Goal: Task Accomplishment & Management: Complete application form

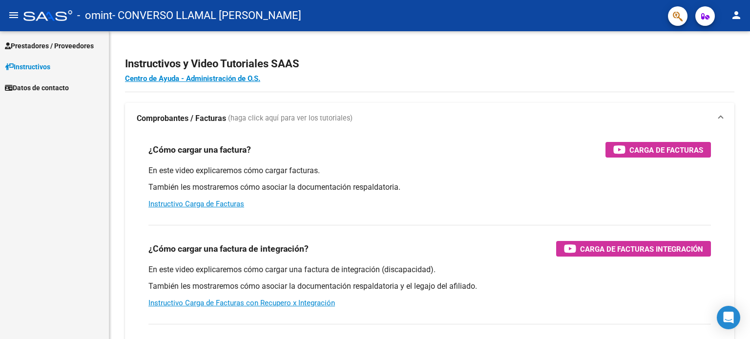
click at [49, 48] on span "Prestadores / Proveedores" at bounding box center [49, 46] width 89 height 11
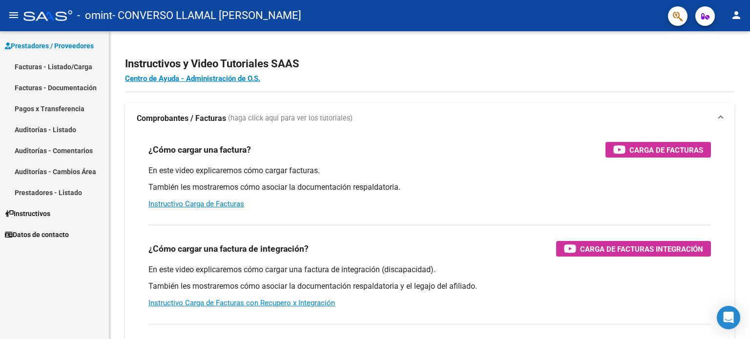
click at [88, 70] on link "Facturas - Listado/Carga" at bounding box center [54, 66] width 109 height 21
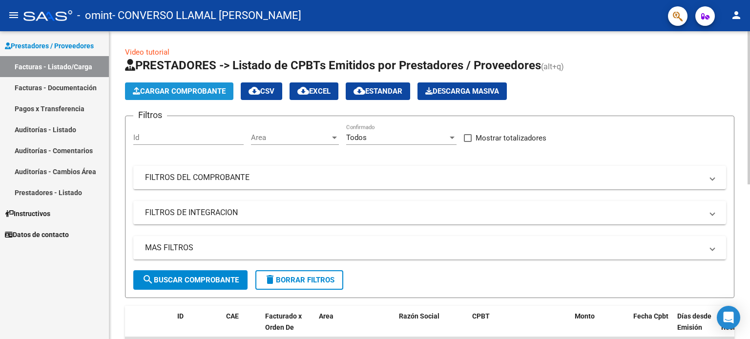
click at [187, 93] on span "Cargar Comprobante" at bounding box center [179, 91] width 93 height 9
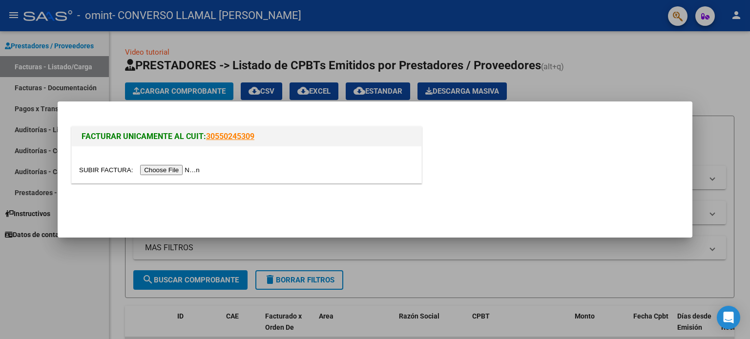
click at [183, 168] on input "file" at bounding box center [140, 170] width 123 height 10
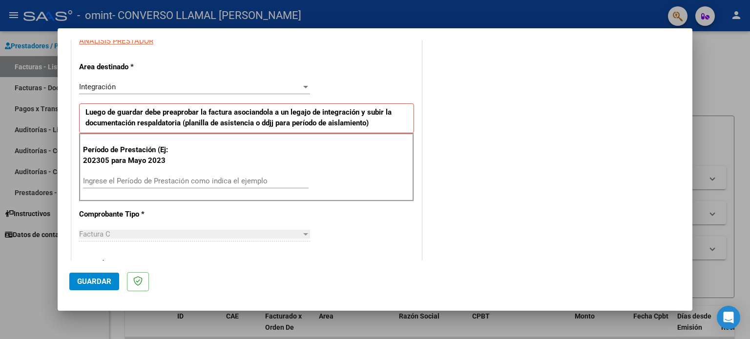
scroll to position [193, 0]
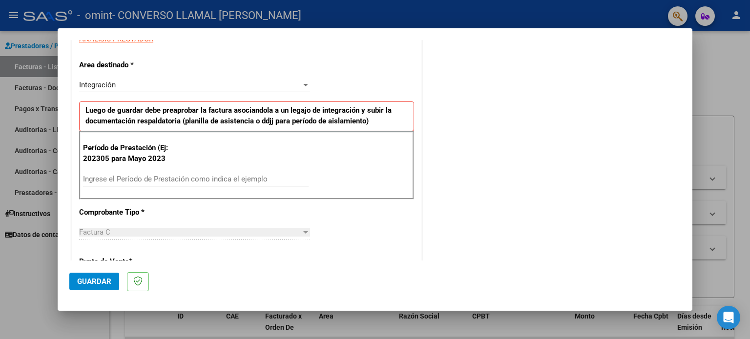
click at [126, 177] on input "Ingrese el Período de Prestación como indica el ejemplo" at bounding box center [195, 179] width 225 height 9
type input "202507"
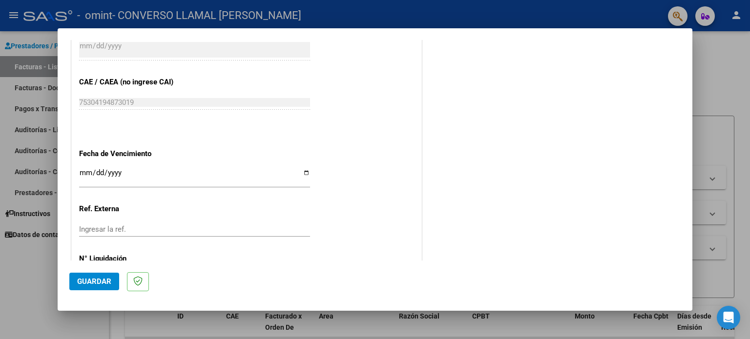
scroll to position [574, 0]
click at [307, 172] on input "Ingresar la fecha" at bounding box center [194, 179] width 231 height 16
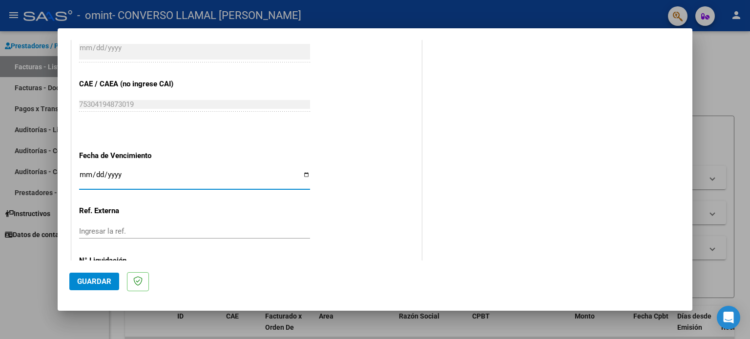
type input "[DATE]"
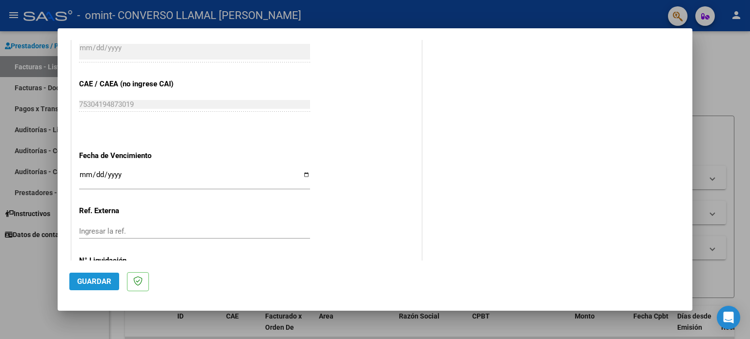
click at [103, 282] on span "Guardar" at bounding box center [94, 281] width 34 height 9
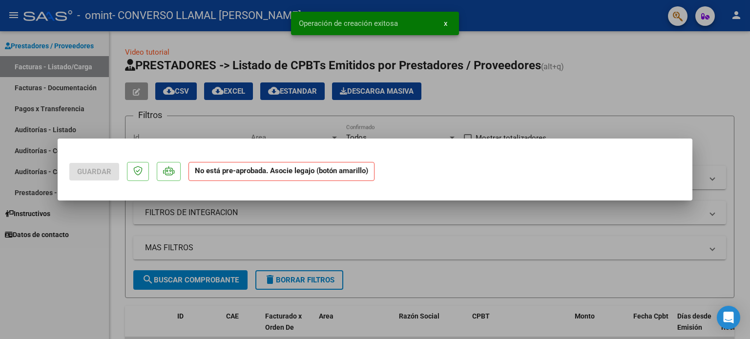
scroll to position [0, 0]
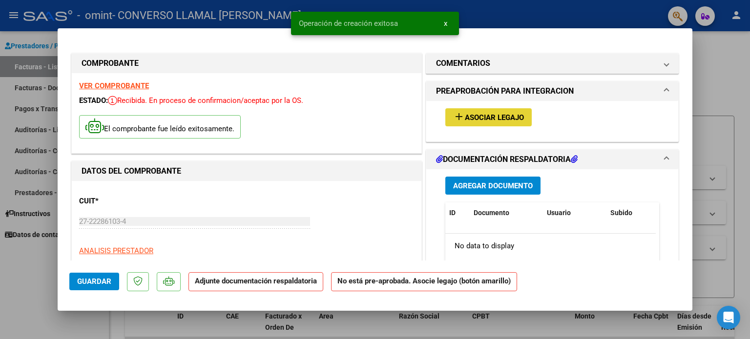
click at [456, 121] on mat-icon "add" at bounding box center [459, 117] width 12 height 12
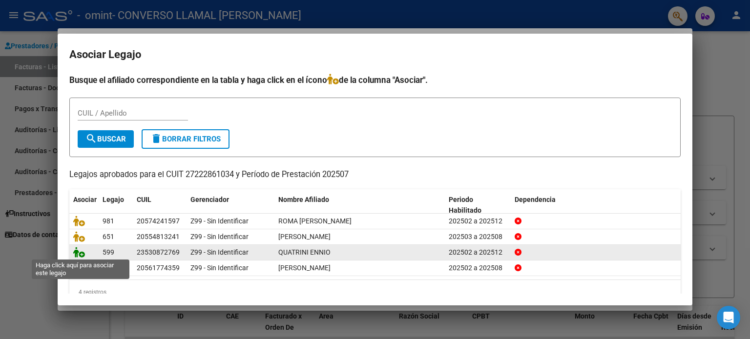
click at [78, 255] on icon at bounding box center [79, 252] width 12 height 11
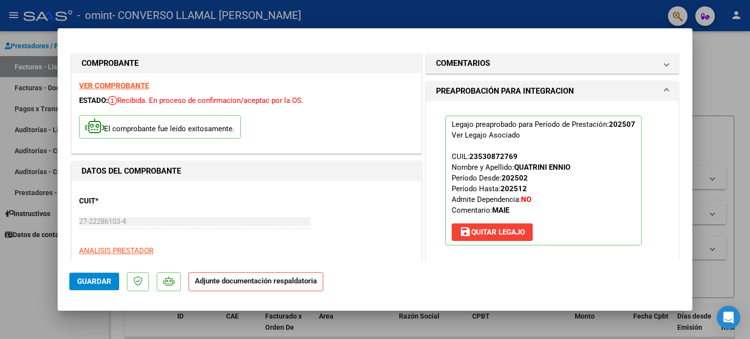
drag, startPoint x: 684, startPoint y: 73, endPoint x: 686, endPoint y: 88, distance: 15.3
click at [686, 88] on mat-dialog-content "COMPROBANTE VER COMPROBANTE ESTADO: Recibida. En proceso de confirmacion/acepta…" at bounding box center [375, 150] width 635 height 221
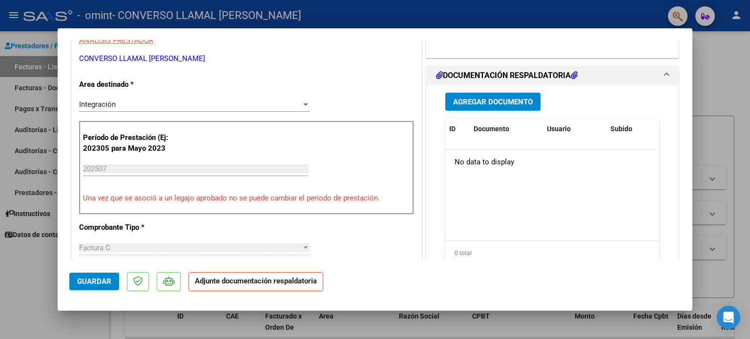
scroll to position [252, 0]
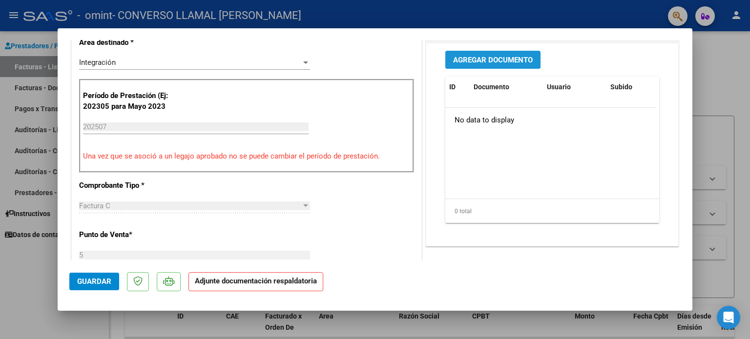
click at [497, 64] on button "Agregar Documento" at bounding box center [492, 60] width 95 height 18
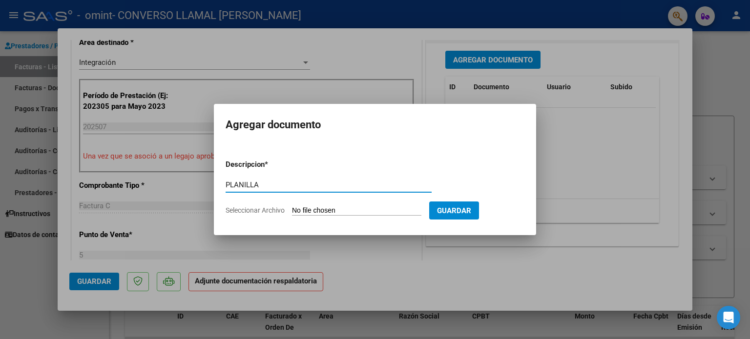
type input "PLANILLA"
click at [260, 208] on span "Seleccionar Archivo" at bounding box center [254, 210] width 59 height 8
click at [292, 208] on input "Seleccionar Archivo" at bounding box center [356, 210] width 129 height 9
type input "C:\fakepath\PLANILLA [PERSON_NAME].pdf"
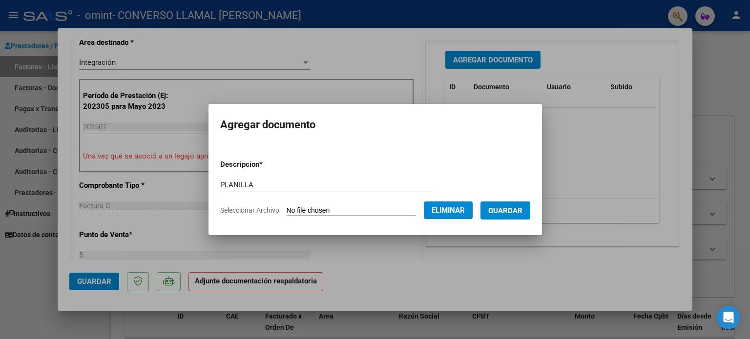
click at [517, 214] on span "Guardar" at bounding box center [505, 210] width 34 height 9
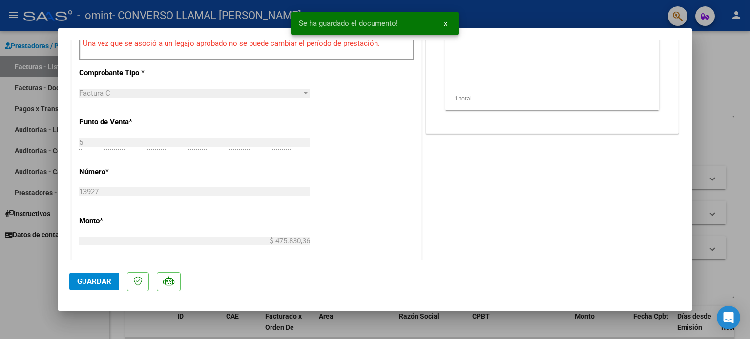
scroll to position [652, 0]
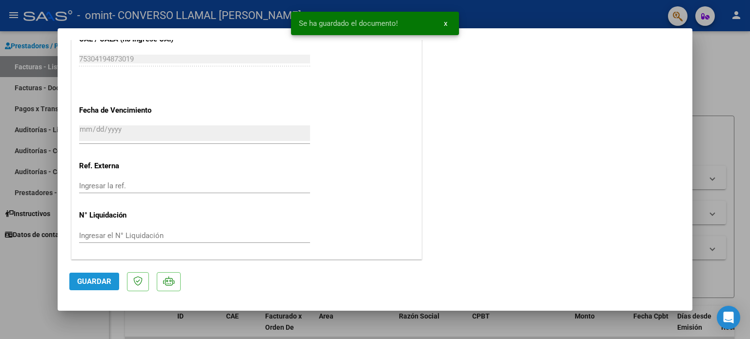
click at [107, 279] on span "Guardar" at bounding box center [94, 281] width 34 height 9
click at [119, 330] on div at bounding box center [375, 169] width 750 height 339
type input "$ 0,00"
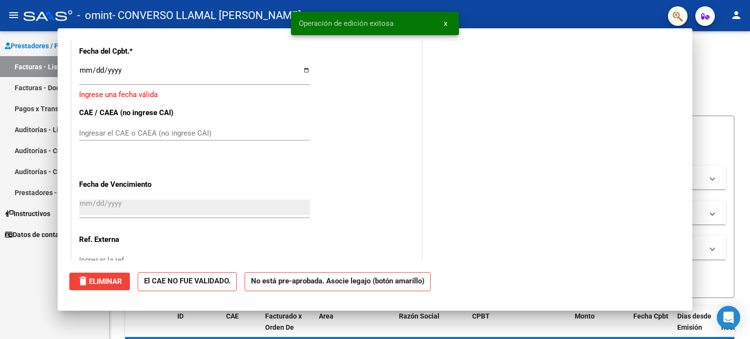
scroll to position [0, 0]
